Goal: Navigation & Orientation: Go to known website

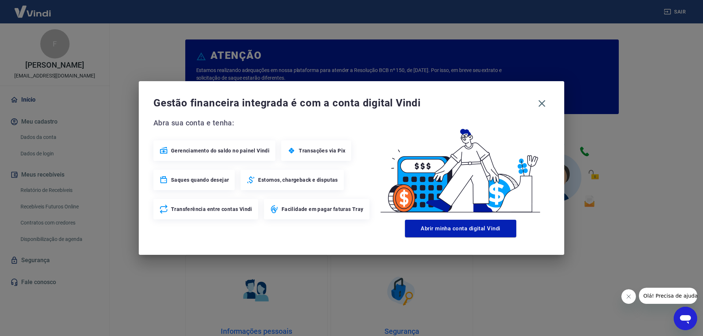
drag, startPoint x: 540, startPoint y: 101, endPoint x: 529, endPoint y: 145, distance: 45.1
click at [540, 101] on icon "button" at bounding box center [541, 103] width 7 height 7
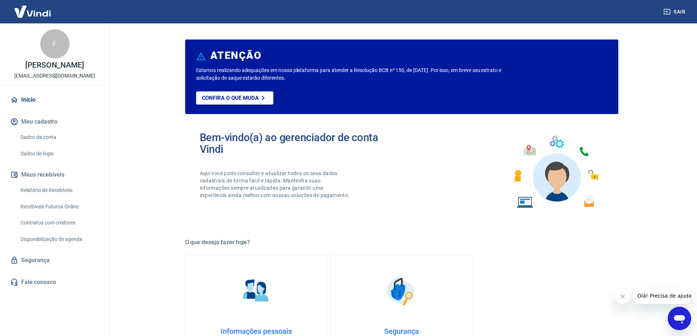
scroll to position [310, 0]
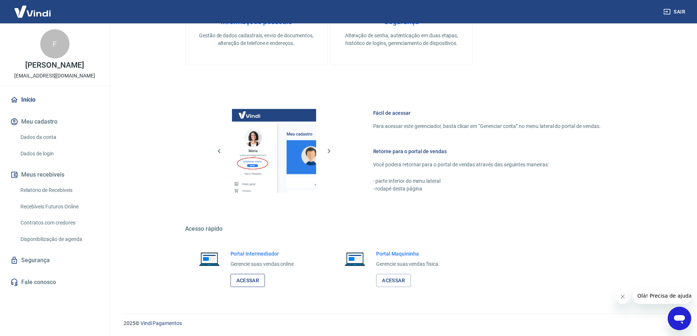
click at [246, 286] on link "Acessar" at bounding box center [248, 281] width 35 height 14
